Goal: Navigation & Orientation: Find specific page/section

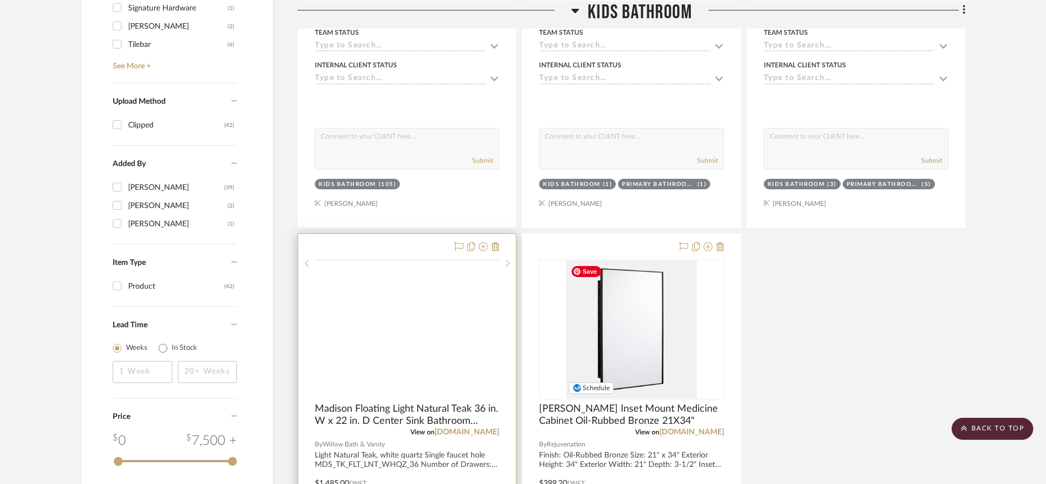
scroll to position [1170, 0]
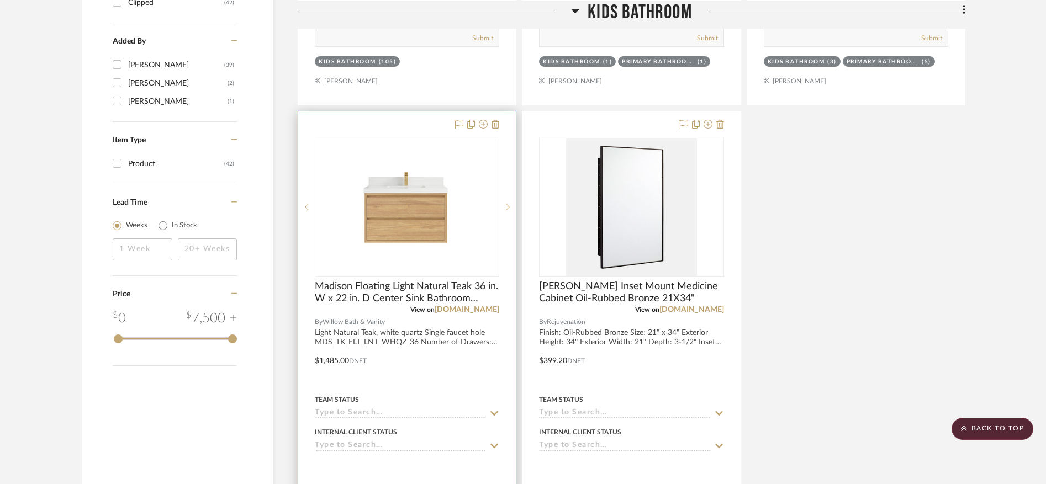
click at [506, 207] on icon at bounding box center [508, 207] width 4 height 8
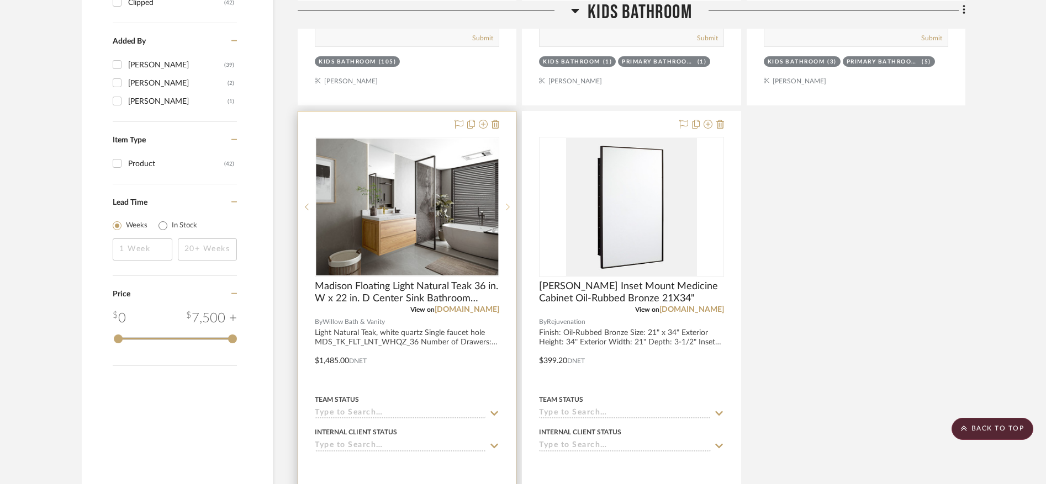
click at [506, 207] on icon at bounding box center [508, 207] width 4 height 8
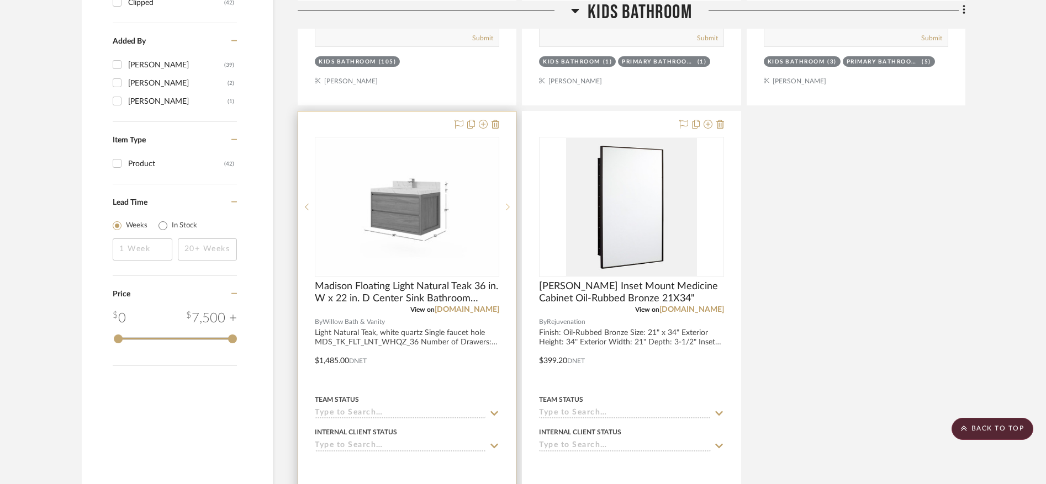
click at [506, 207] on icon at bounding box center [508, 207] width 4 height 8
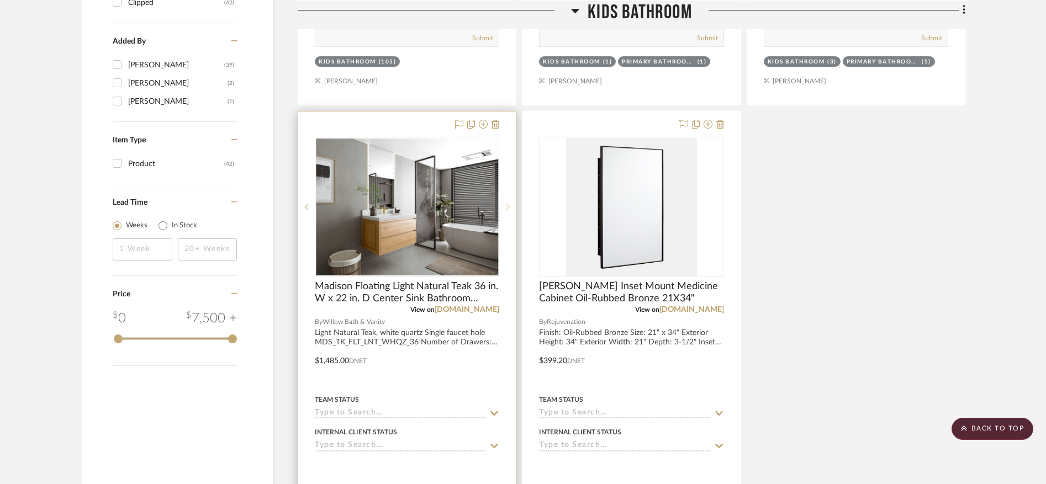
click at [506, 207] on icon at bounding box center [508, 207] width 4 height 8
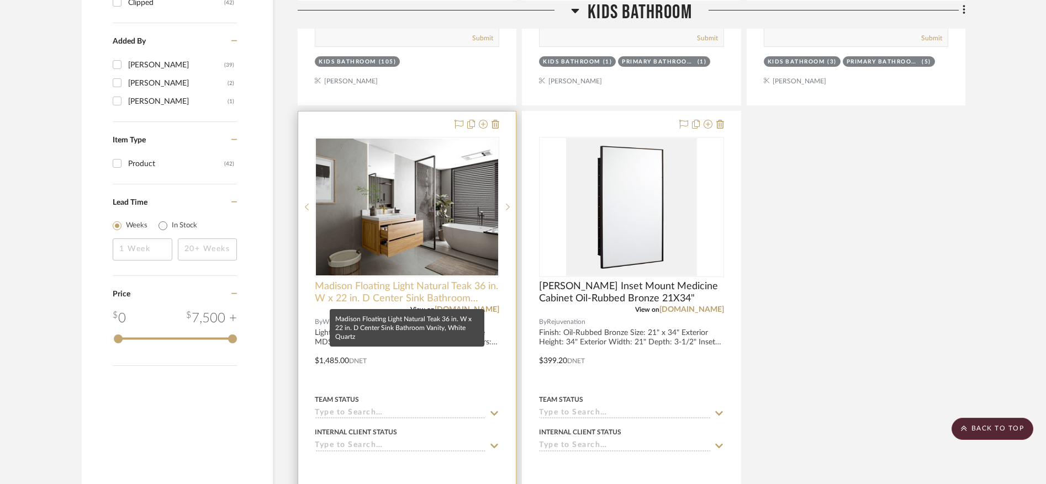
click at [428, 295] on span "Madison Floating Light Natural Teak 36 in. W x 22 in. D Center Sink Bathroom Va…" at bounding box center [407, 292] width 184 height 24
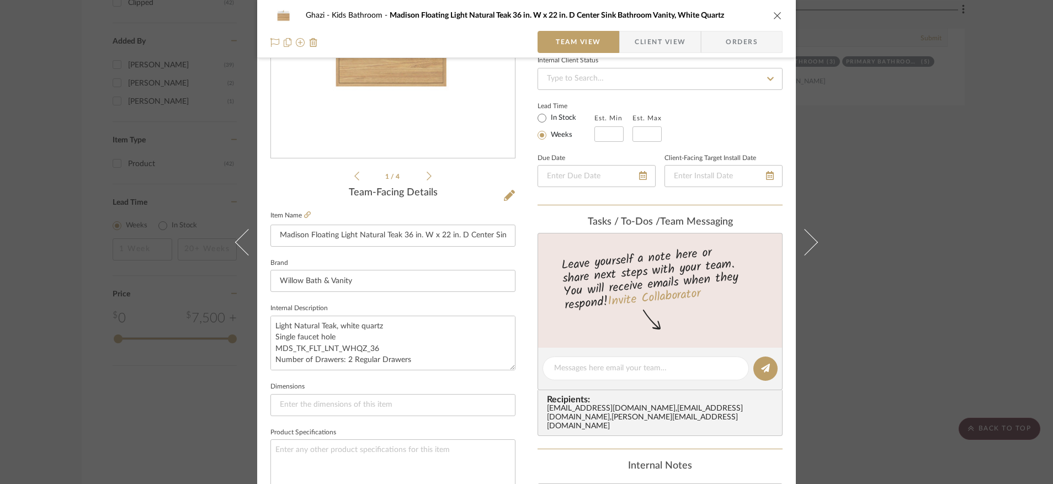
scroll to position [157, 0]
click at [306, 214] on icon at bounding box center [307, 215] width 7 height 7
